Goal: Obtain resource: Download file/media

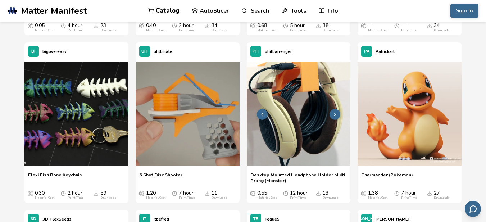
scroll to position [2196, 0]
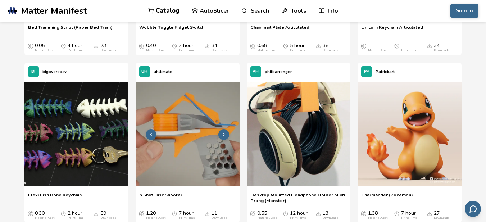
click at [187, 137] on img at bounding box center [188, 134] width 104 height 104
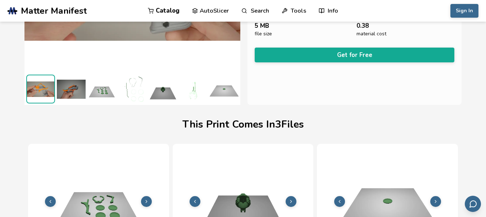
scroll to position [99, 3]
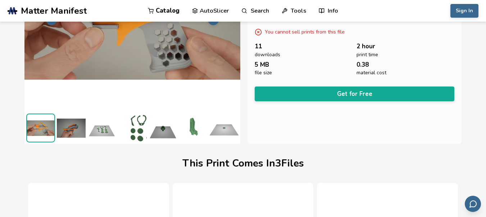
click at [73, 123] on img at bounding box center [71, 127] width 29 height 29
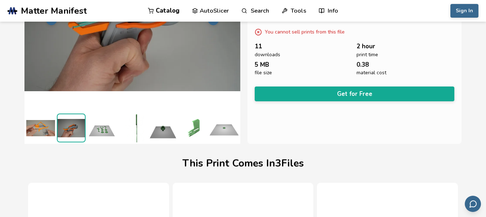
click at [43, 126] on img at bounding box center [40, 127] width 29 height 29
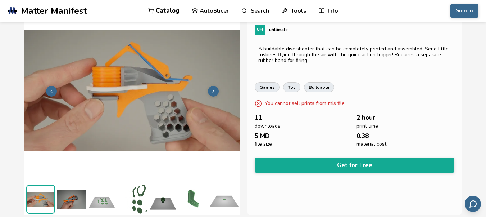
scroll to position [72, 0]
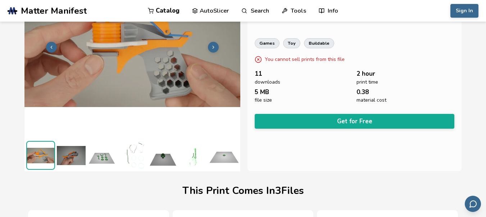
click at [76, 153] on img at bounding box center [71, 155] width 29 height 29
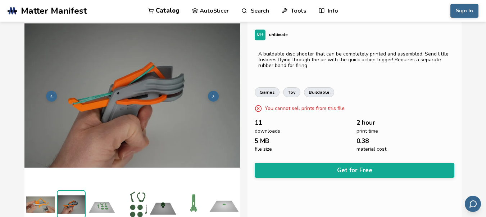
scroll to position [36, 0]
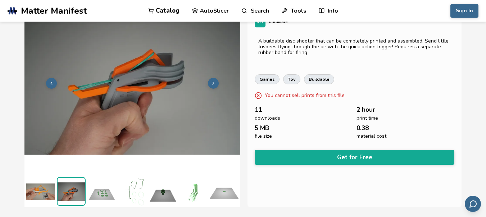
click at [108, 185] on img at bounding box center [101, 191] width 29 height 29
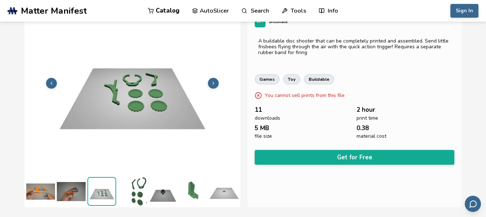
click at [132, 184] on img at bounding box center [132, 191] width 29 height 29
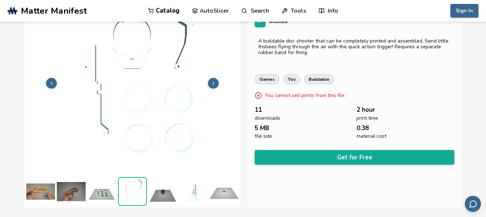
scroll to position [0, 3]
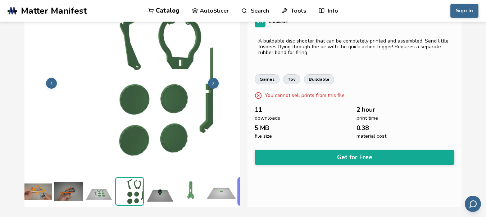
click at [157, 188] on img at bounding box center [160, 191] width 29 height 29
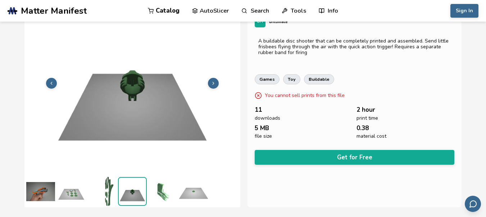
click at [164, 186] on img at bounding box center [163, 191] width 29 height 29
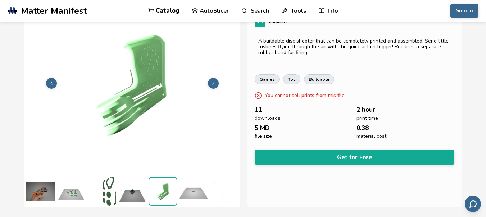
click at [194, 187] on img at bounding box center [193, 191] width 29 height 29
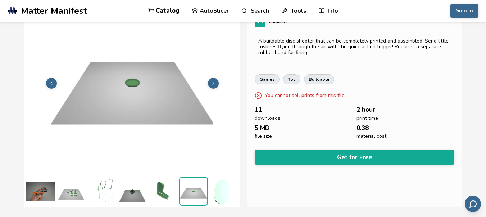
click at [217, 189] on img at bounding box center [224, 191] width 29 height 29
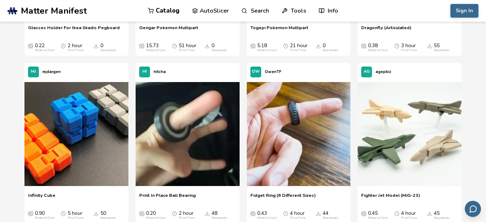
scroll to position [620, 0]
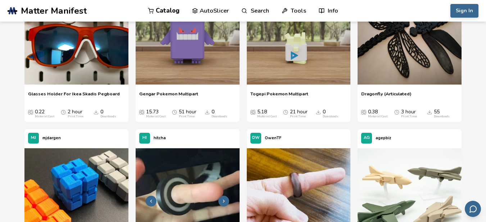
click at [190, 176] on img at bounding box center [188, 200] width 104 height 104
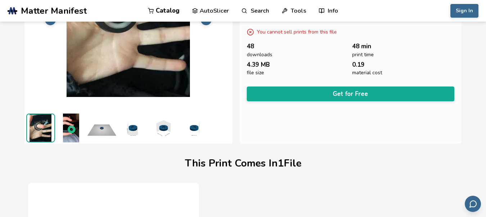
scroll to position [63, 0]
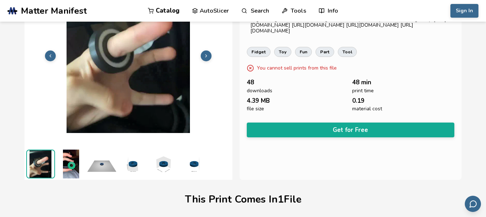
click at [78, 163] on img at bounding box center [71, 163] width 29 height 29
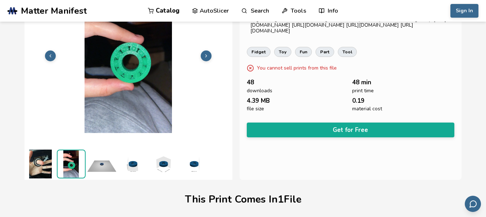
click at [76, 161] on img at bounding box center [71, 163] width 27 height 27
click at [106, 161] on img at bounding box center [101, 163] width 29 height 29
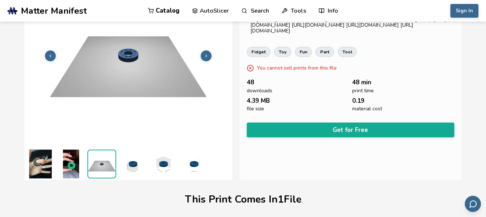
click at [136, 164] on img at bounding box center [132, 163] width 29 height 29
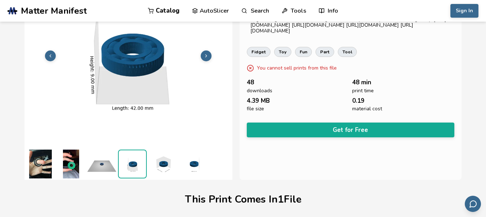
click at [164, 166] on img at bounding box center [163, 163] width 29 height 29
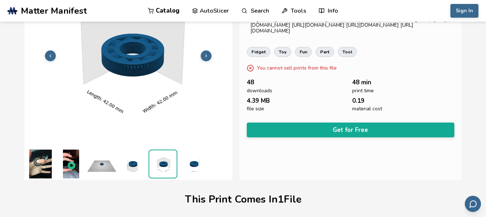
click at [197, 166] on img at bounding box center [193, 163] width 29 height 29
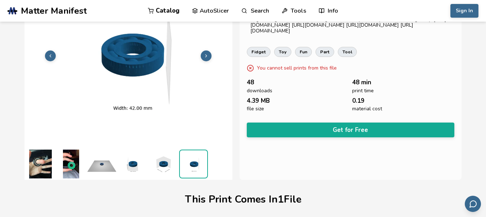
click at [39, 164] on img at bounding box center [40, 163] width 29 height 29
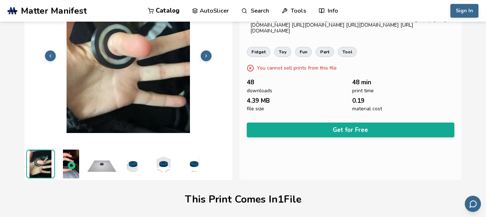
click at [76, 161] on img at bounding box center [71, 163] width 29 height 29
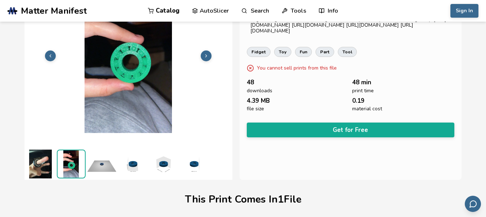
scroll to position [0, 0]
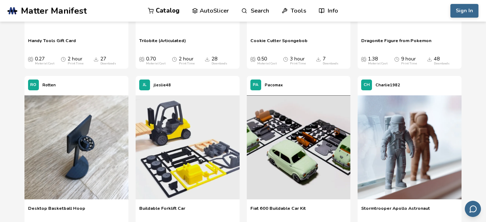
scroll to position [4363, 0]
click at [223, 145] on button at bounding box center [224, 148] width 11 height 11
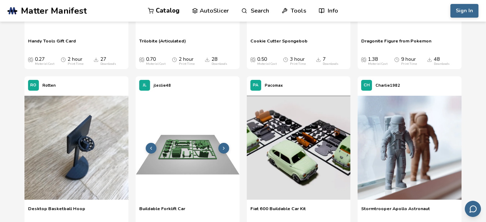
click at [222, 145] on button at bounding box center [224, 148] width 11 height 11
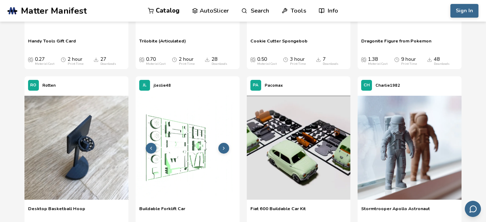
click at [222, 147] on icon at bounding box center [223, 148] width 5 height 5
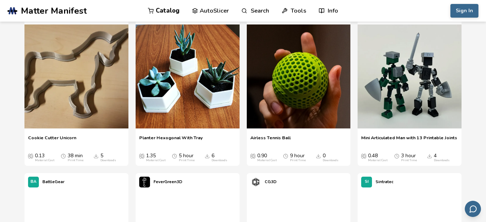
scroll to position [20023, 0]
